Goal: Task Accomplishment & Management: Use online tool/utility

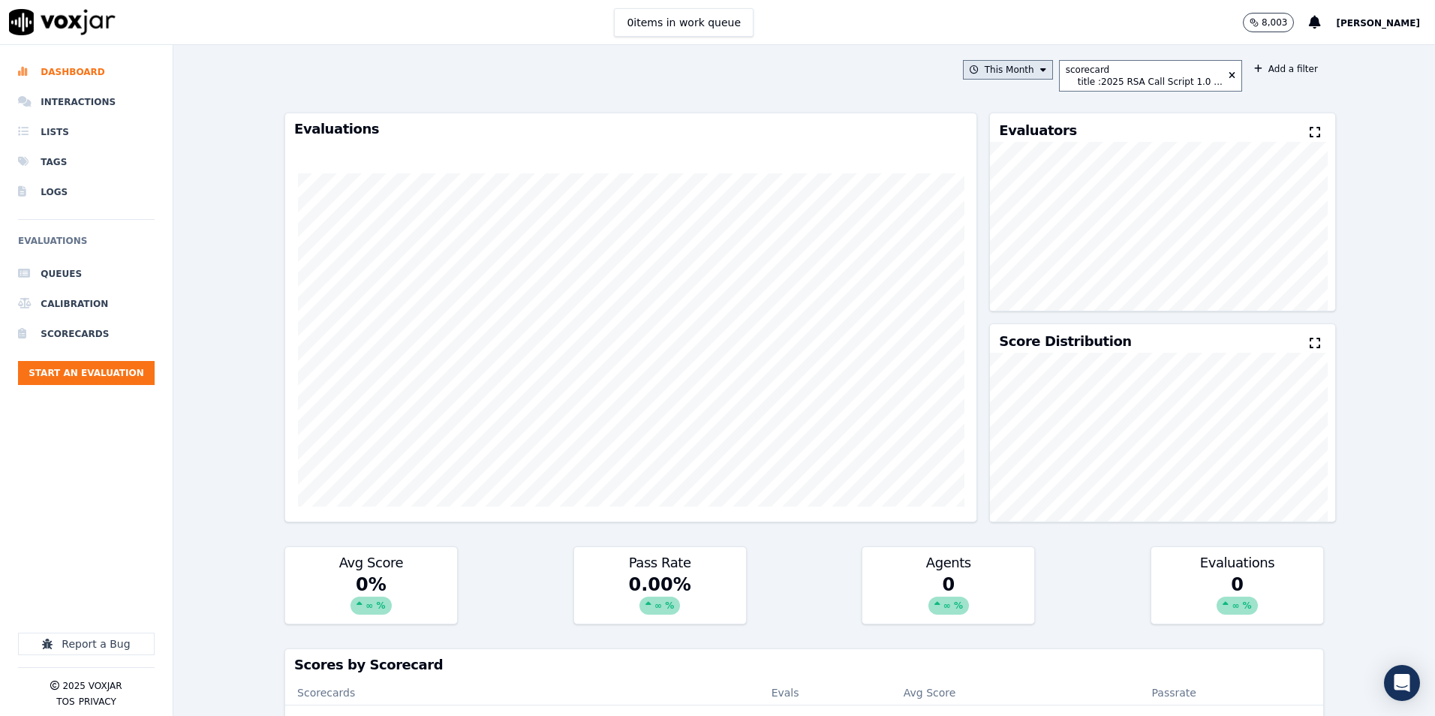
click at [1007, 68] on button "This Month" at bounding box center [1008, 70] width 90 height 20
click at [1037, 248] on button "Add" at bounding box center [1030, 242] width 29 height 24
click at [1014, 72] on button "Past 30 Days" at bounding box center [1003, 70] width 99 height 20
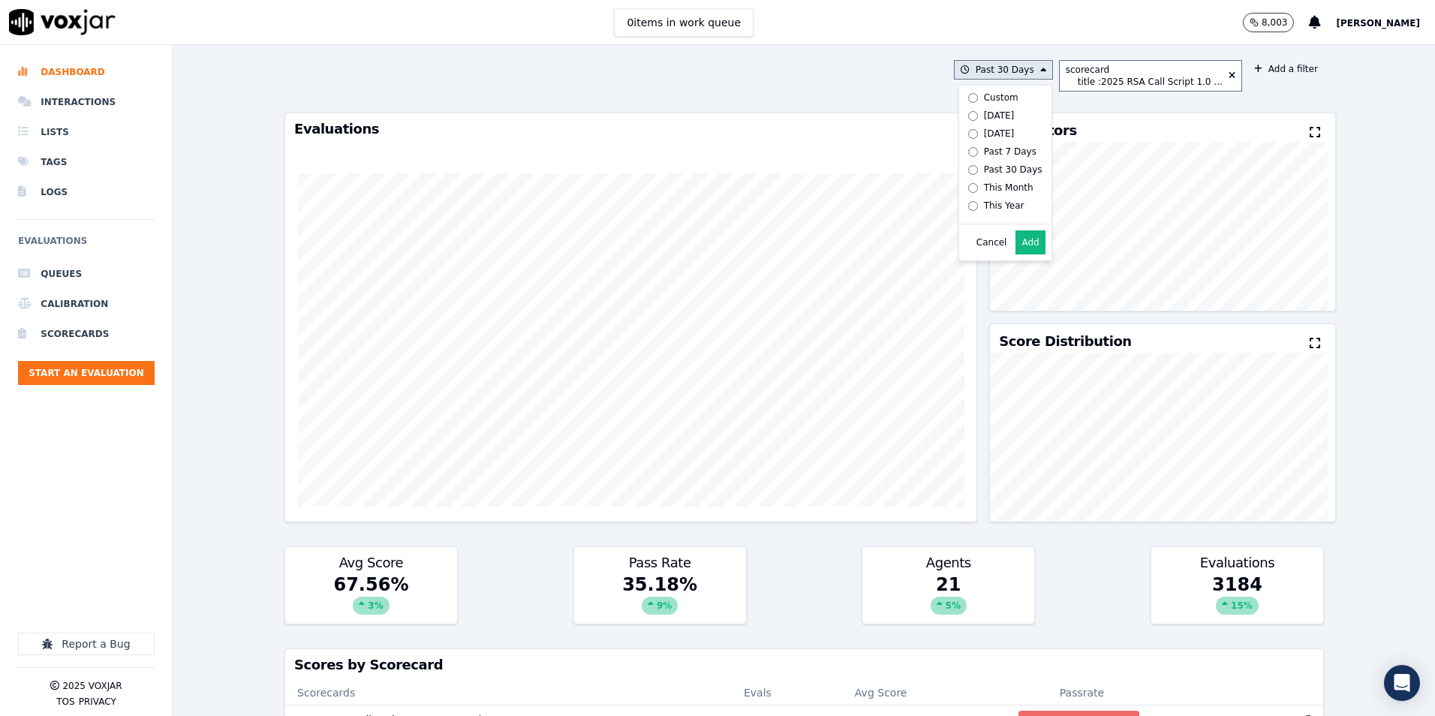
click at [985, 183] on div "This Month" at bounding box center [1009, 188] width 50 height 12
click at [1033, 253] on button "Add" at bounding box center [1030, 242] width 29 height 24
